Goal: Contribute content: Contribute content

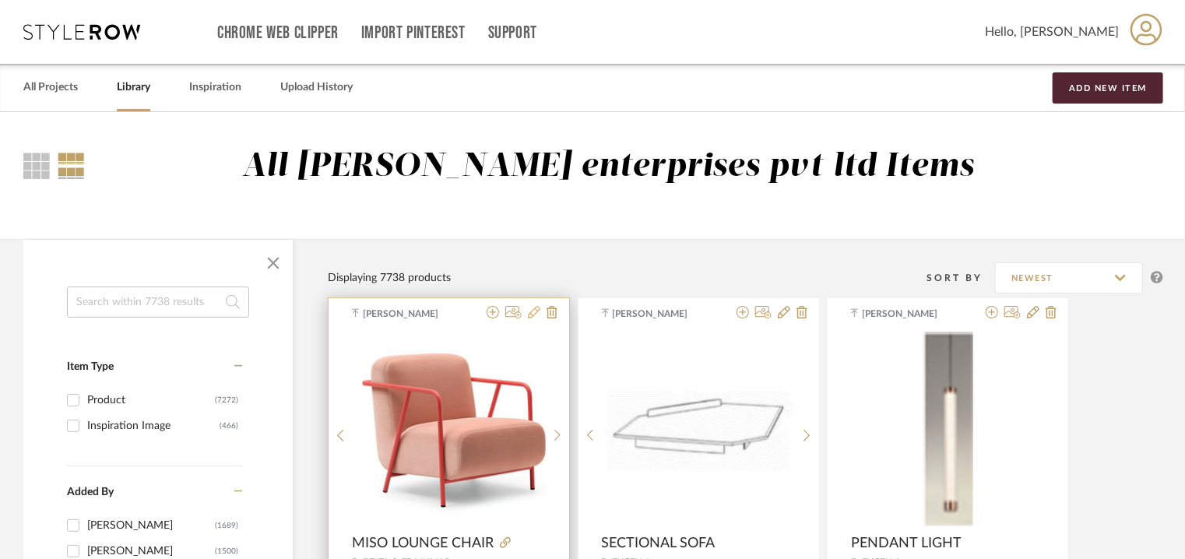
click at [532, 312] on icon at bounding box center [534, 312] width 12 height 12
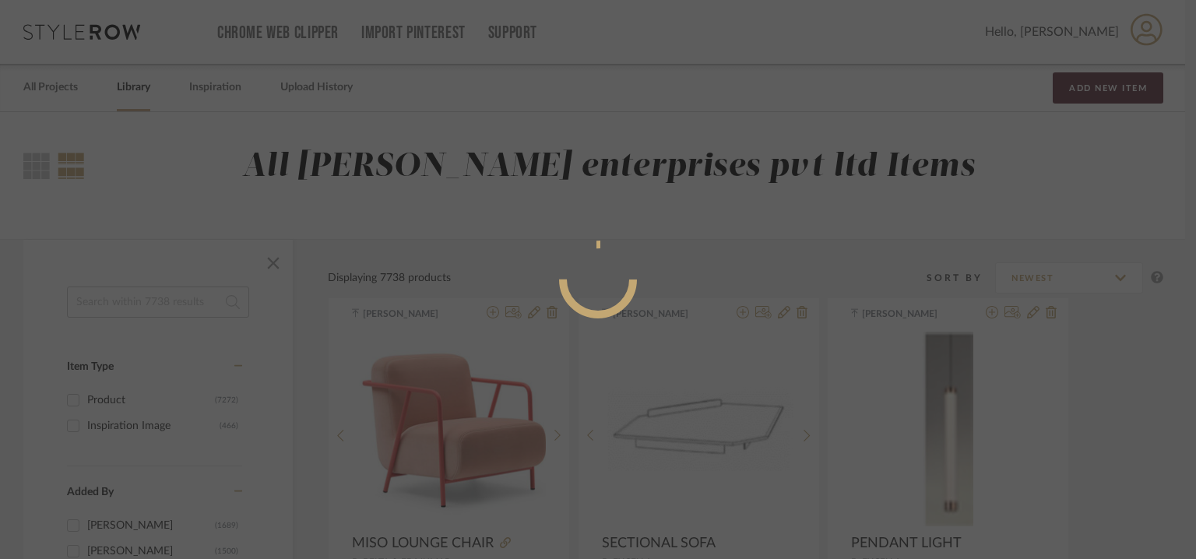
radio input "true"
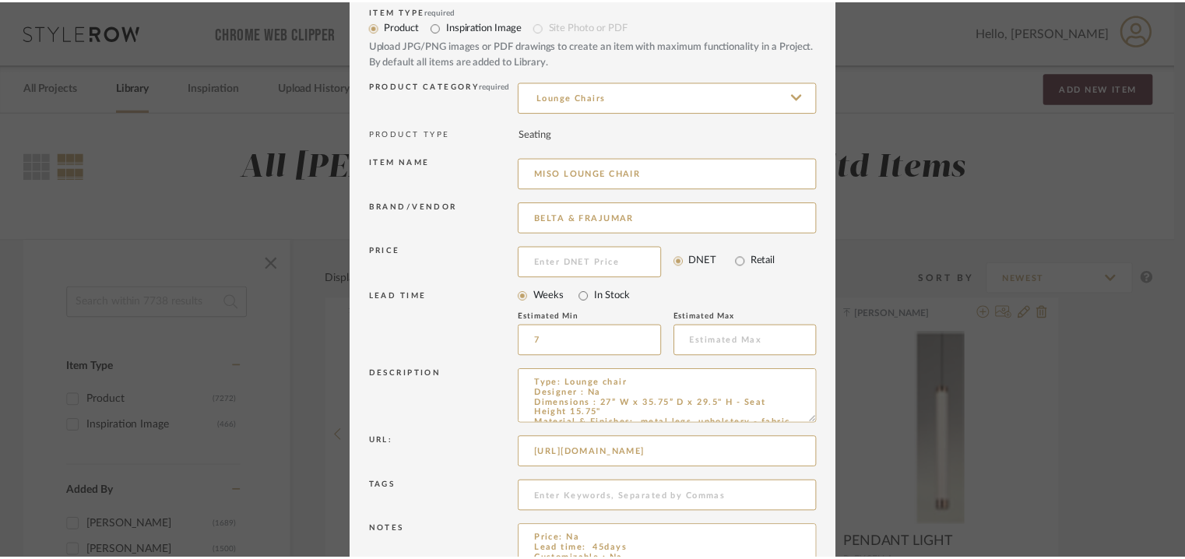
scroll to position [149, 0]
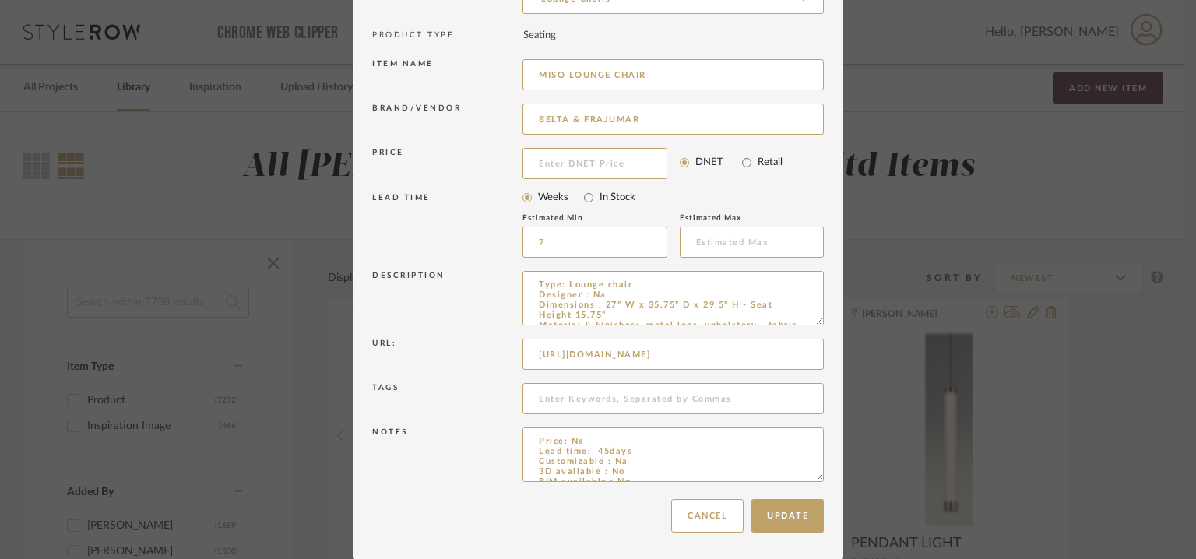
drag, startPoint x: 652, startPoint y: 118, endPoint x: 507, endPoint y: 121, distance: 145.6
click at [507, 121] on div "Brand/Vendor BELTA & FRAJUMAR" at bounding box center [597, 122] width 451 height 44
type input "TM Leader Contract"
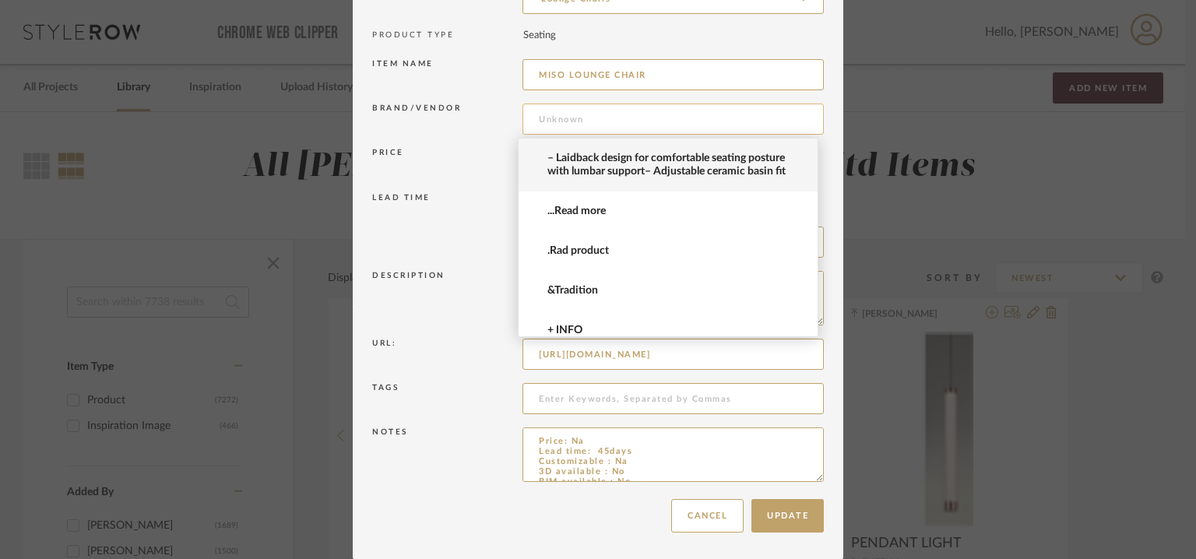
paste input "TM Leader Contract"
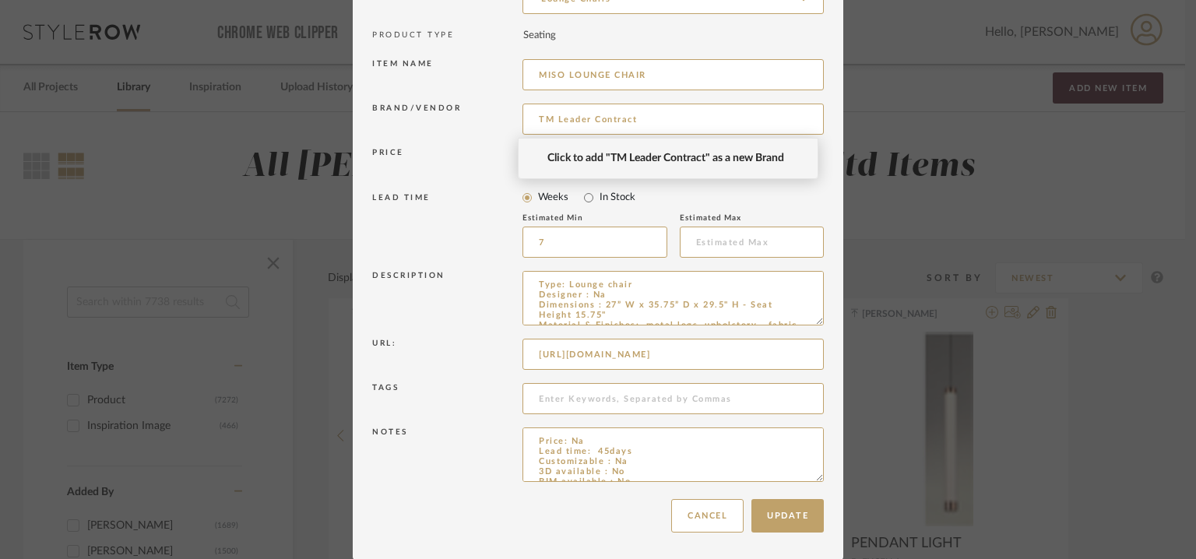
type input "TM Leader Contract"
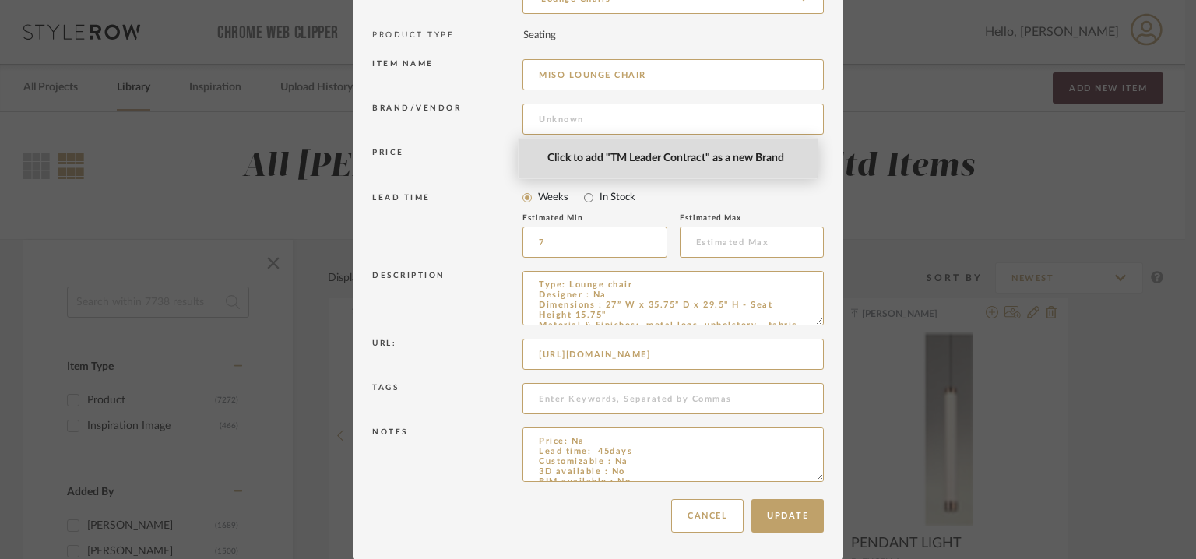
click at [658, 160] on div "Edit Item × Item Type required Product Inspiration Image Site Photo or PDF Uplo…" at bounding box center [598, 279] width 1196 height 559
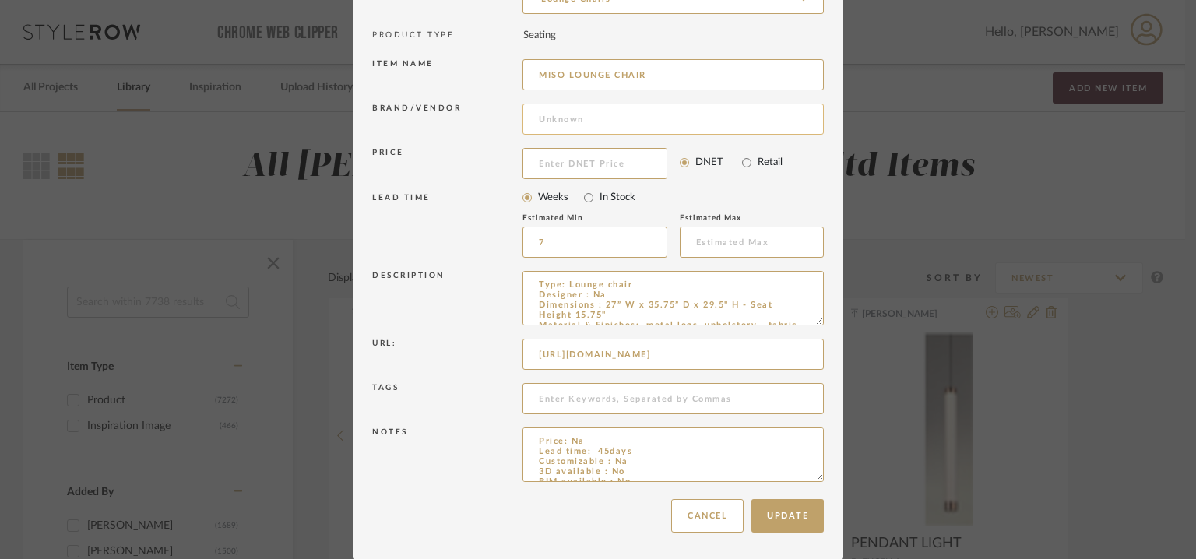
click at [577, 114] on input at bounding box center [672, 119] width 301 height 31
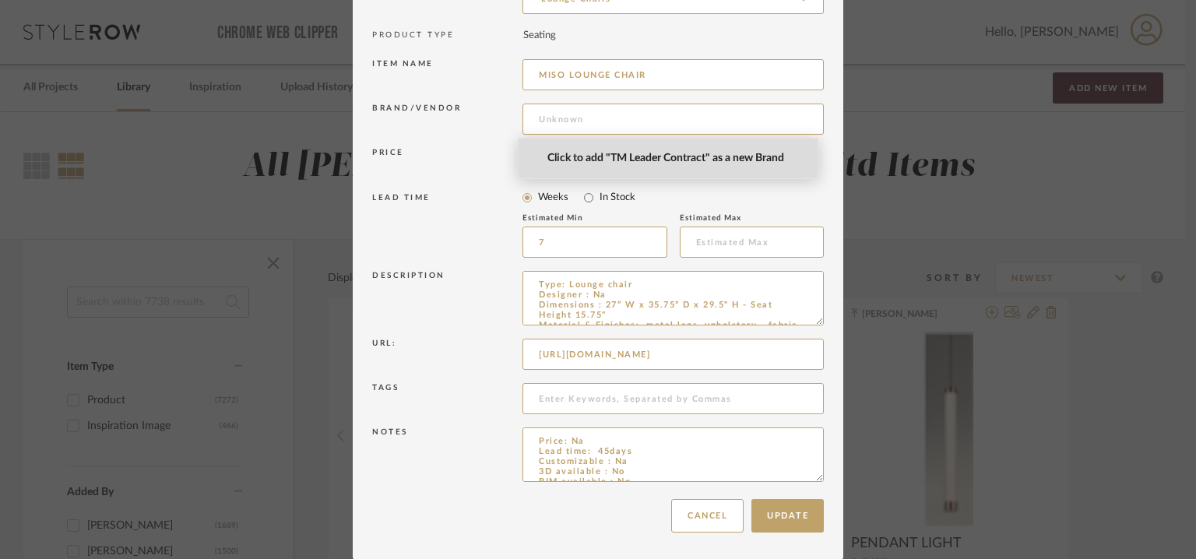
click at [624, 156] on span "Click to add "TM Leader Contract" as a new Brand" at bounding box center [674, 158] width 255 height 13
type input "TM Leader Contract"
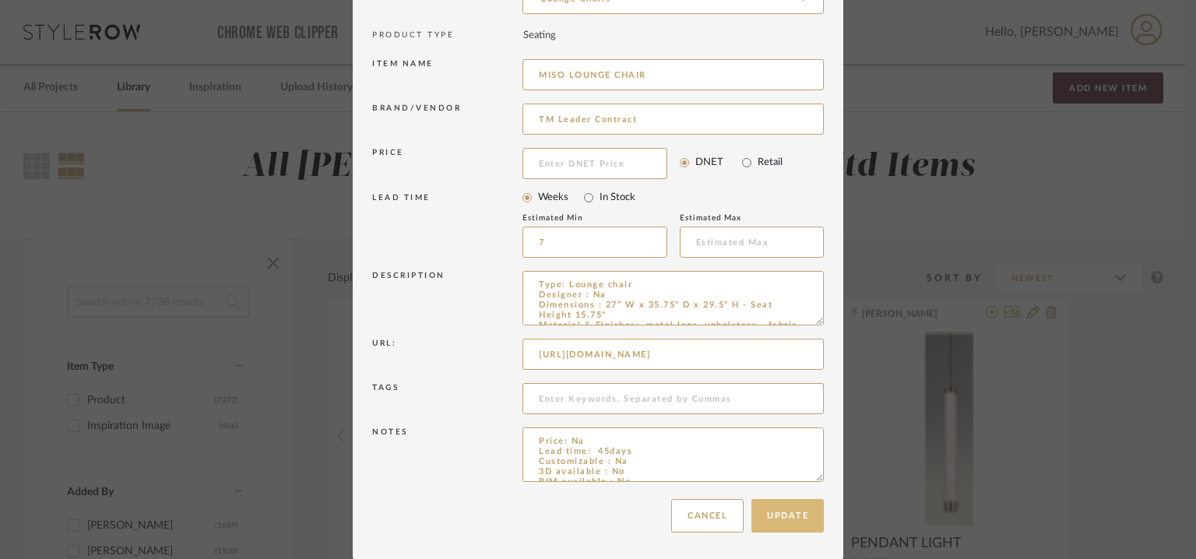
click at [778, 518] on button "Update" at bounding box center [787, 515] width 72 height 33
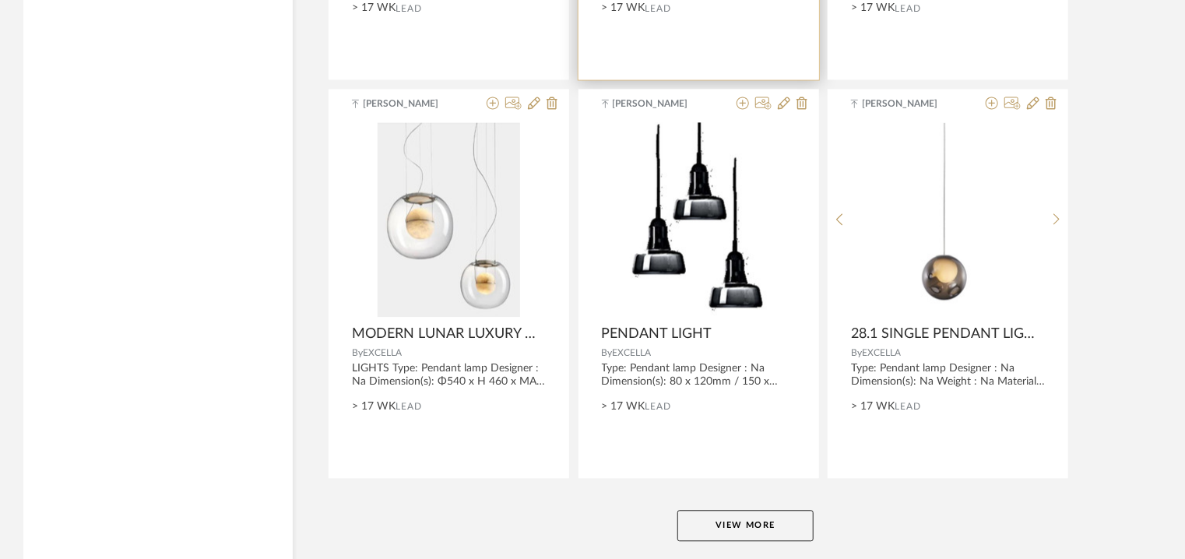
scroll to position [4669, 0]
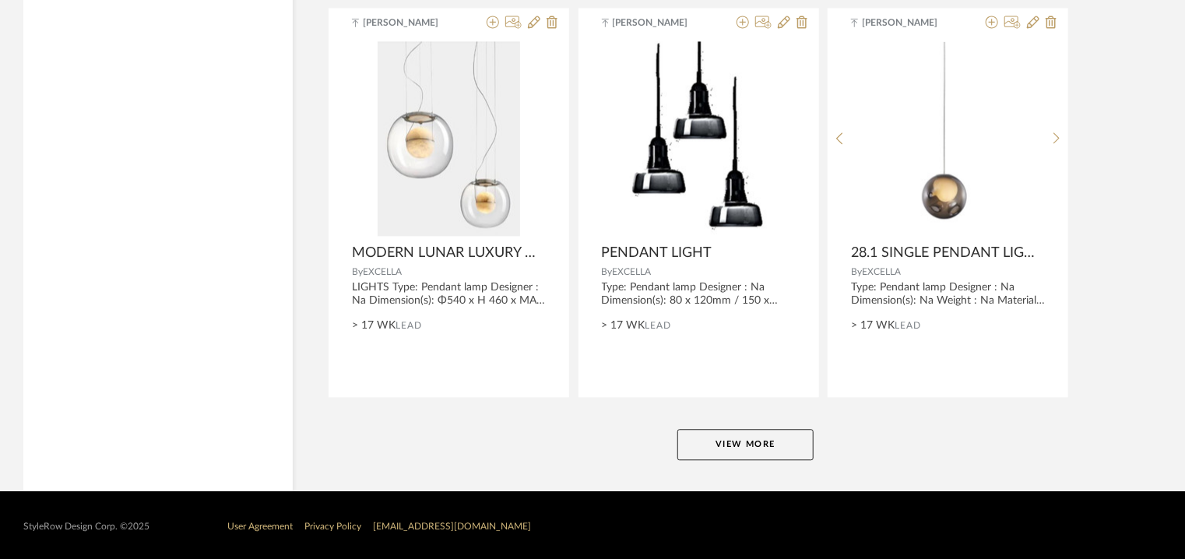
click at [743, 440] on button "View More" at bounding box center [745, 444] width 136 height 31
